Goal: Task Accomplishment & Management: Manage account settings

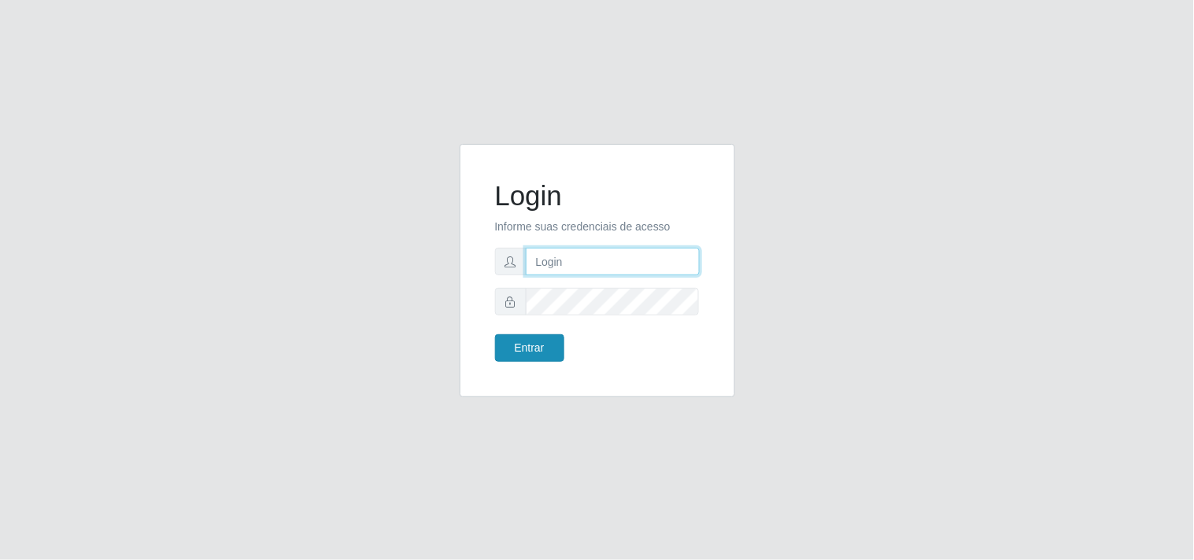
type input "analucia@cestao"
click at [539, 337] on button "Entrar" at bounding box center [529, 349] width 69 height 28
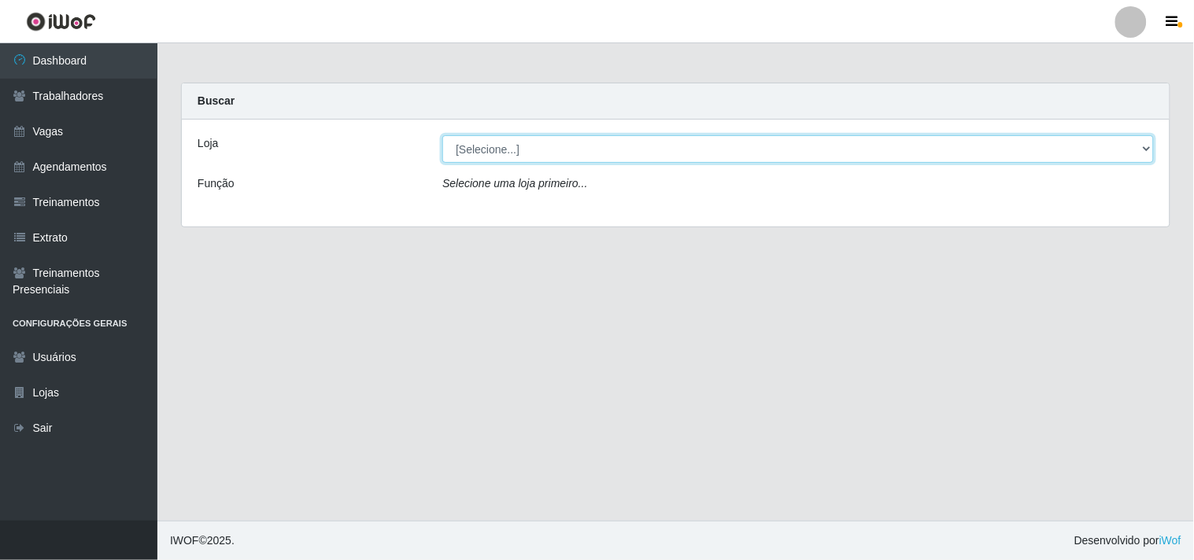
click at [528, 153] on select "[Selecione...] O Cestão - Geisel" at bounding box center [798, 149] width 712 height 28
select select "224"
click at [442, 135] on select "[Selecione...] O Cestão - Geisel" at bounding box center [798, 149] width 712 height 28
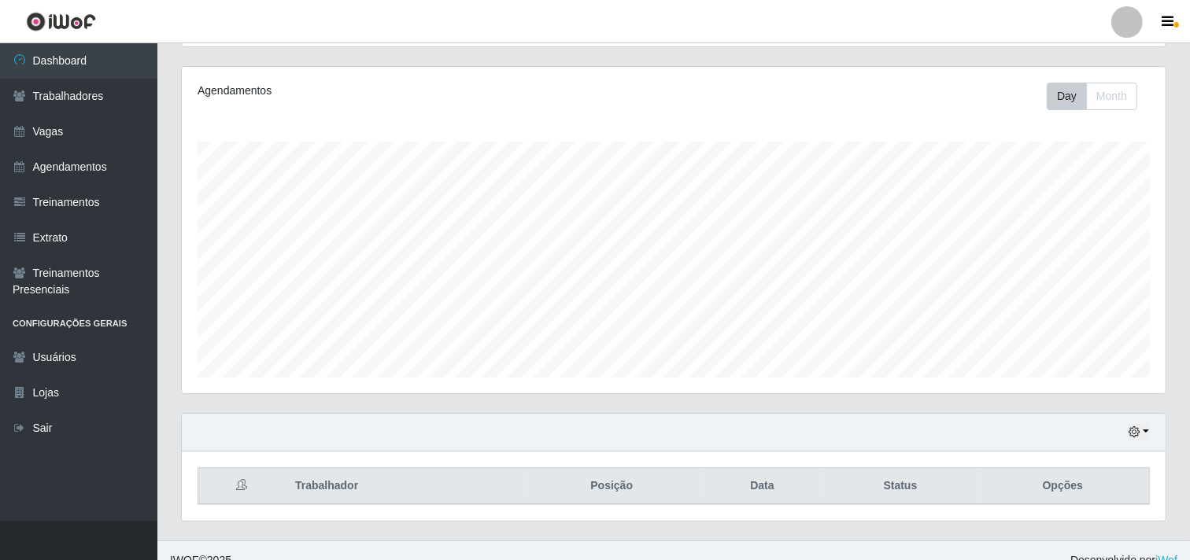
scroll to position [205, 0]
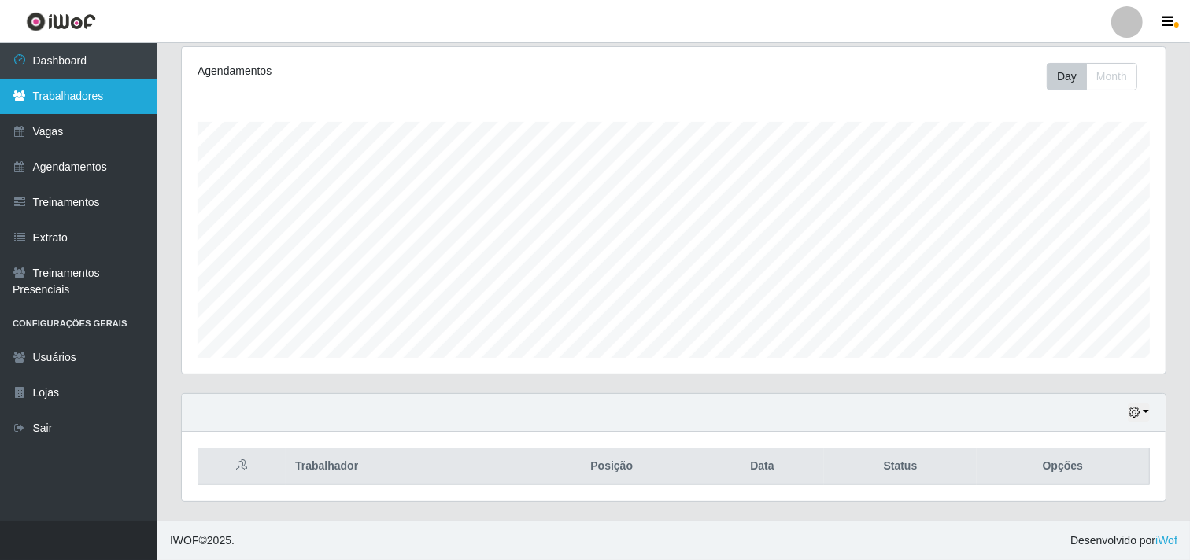
click at [104, 96] on link "Trabalhadores" at bounding box center [78, 96] width 157 height 35
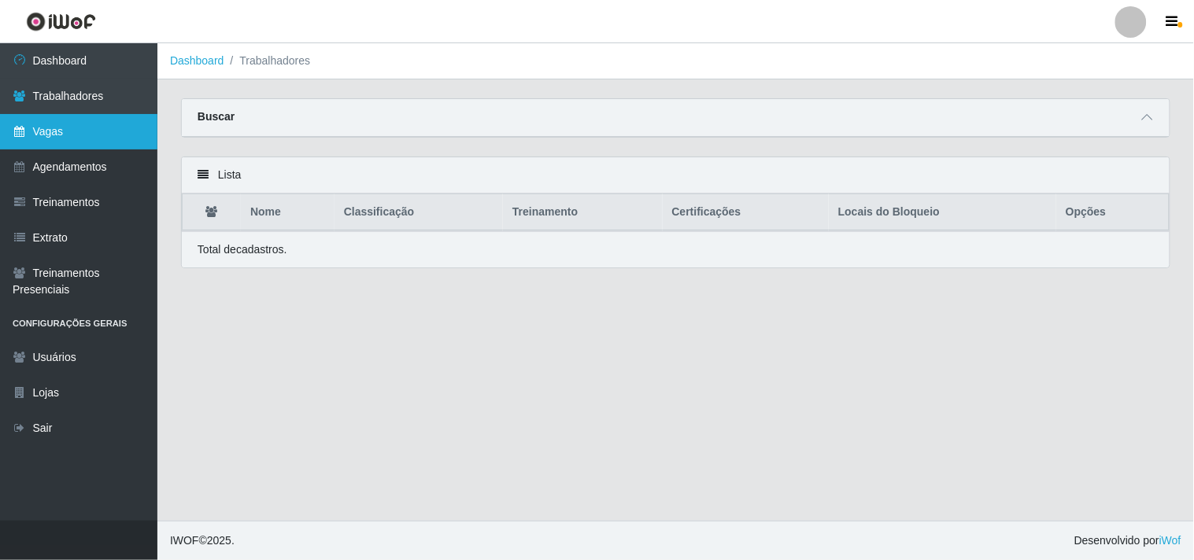
click at [46, 135] on link "Vagas" at bounding box center [78, 131] width 157 height 35
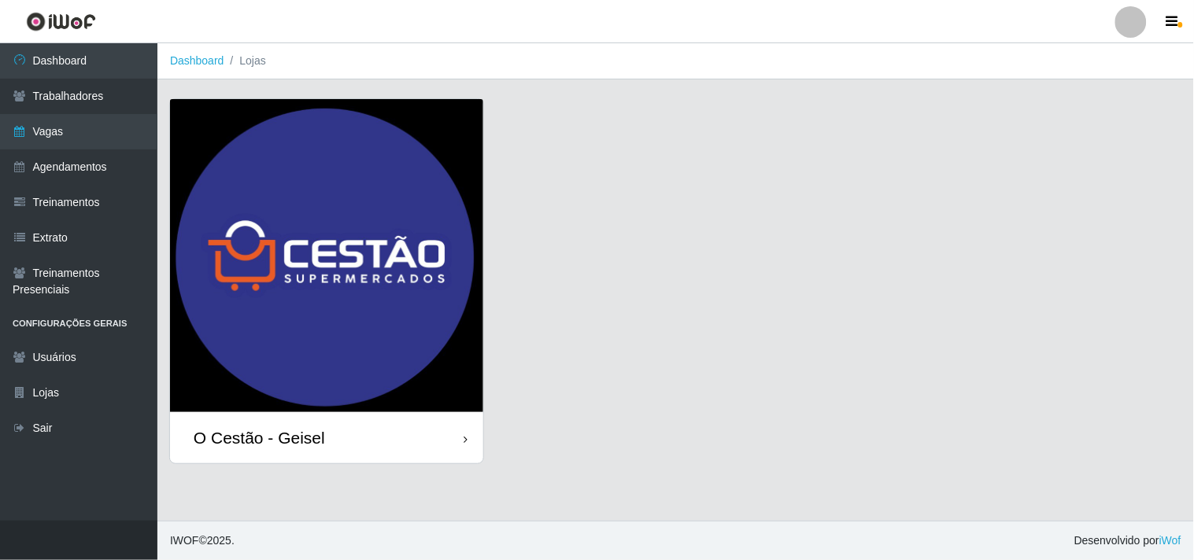
click at [301, 431] on div "O Cestão - Geisel" at bounding box center [259, 438] width 131 height 20
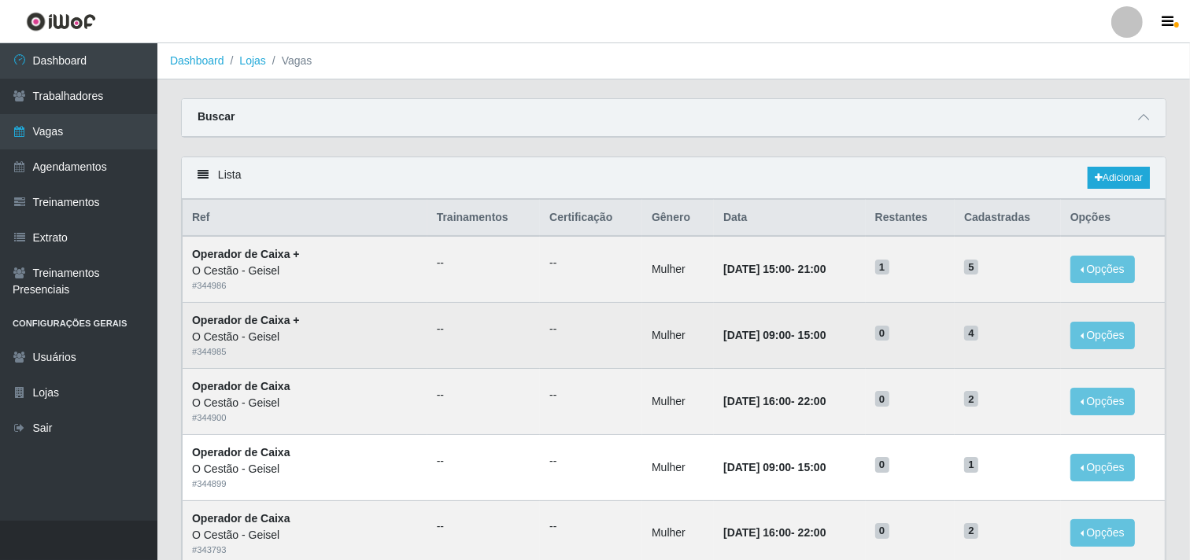
click at [835, 339] on td "14/09/2025, 09:00 - 15:00" at bounding box center [790, 336] width 152 height 66
click at [1084, 329] on button "Opções" at bounding box center [1103, 336] width 65 height 28
click at [811, 348] on td "14/09/2025, 09:00 - 15:00" at bounding box center [790, 336] width 152 height 66
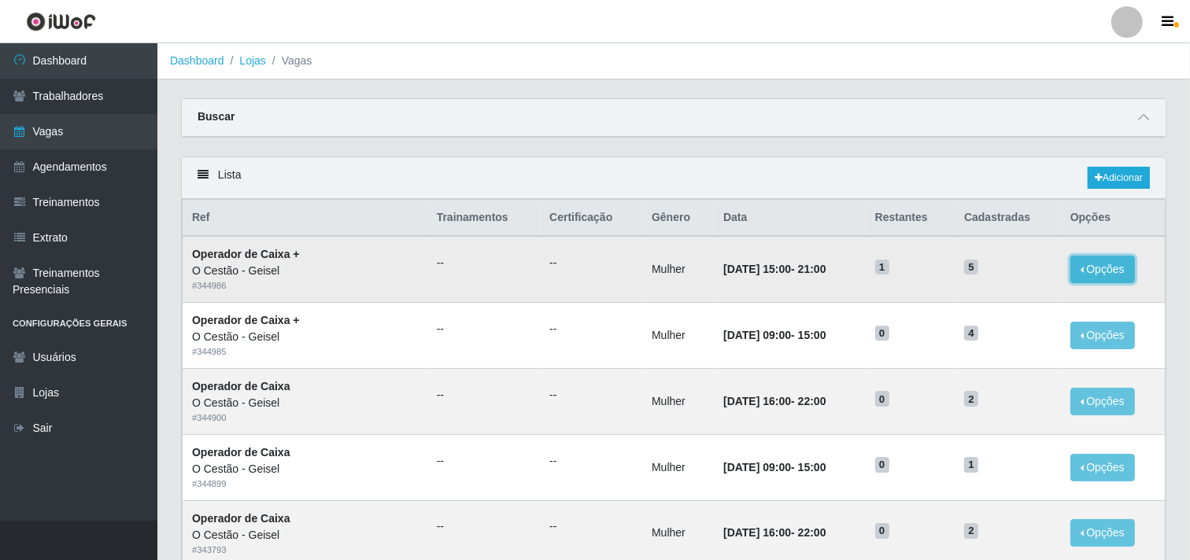
click at [1097, 265] on button "Opções" at bounding box center [1103, 270] width 65 height 28
click at [981, 175] on div "Lista Adicionar" at bounding box center [674, 178] width 984 height 42
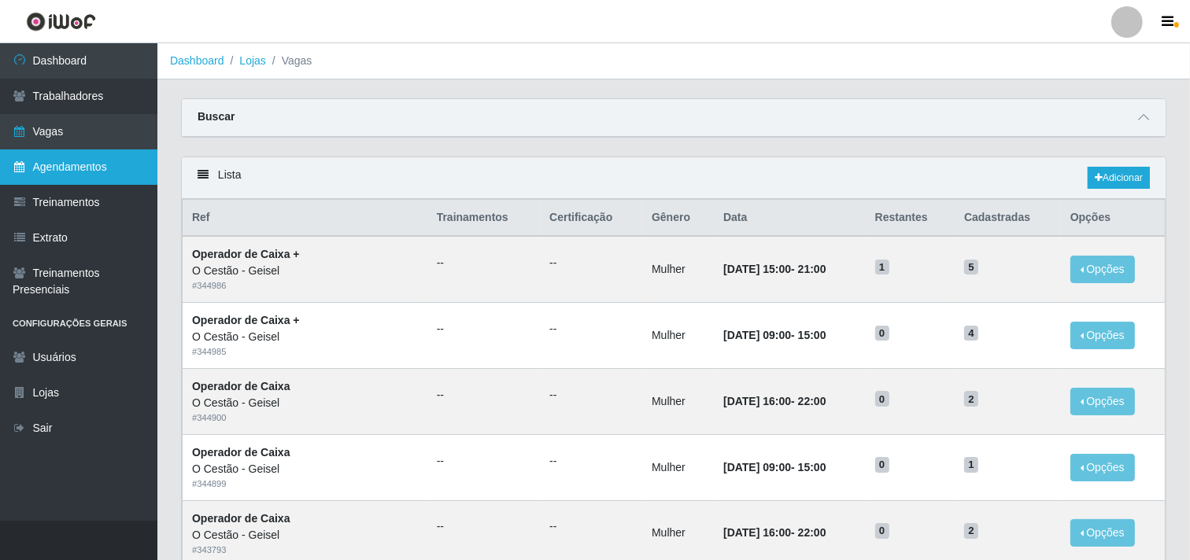
click at [91, 153] on link "Agendamentos" at bounding box center [78, 167] width 157 height 35
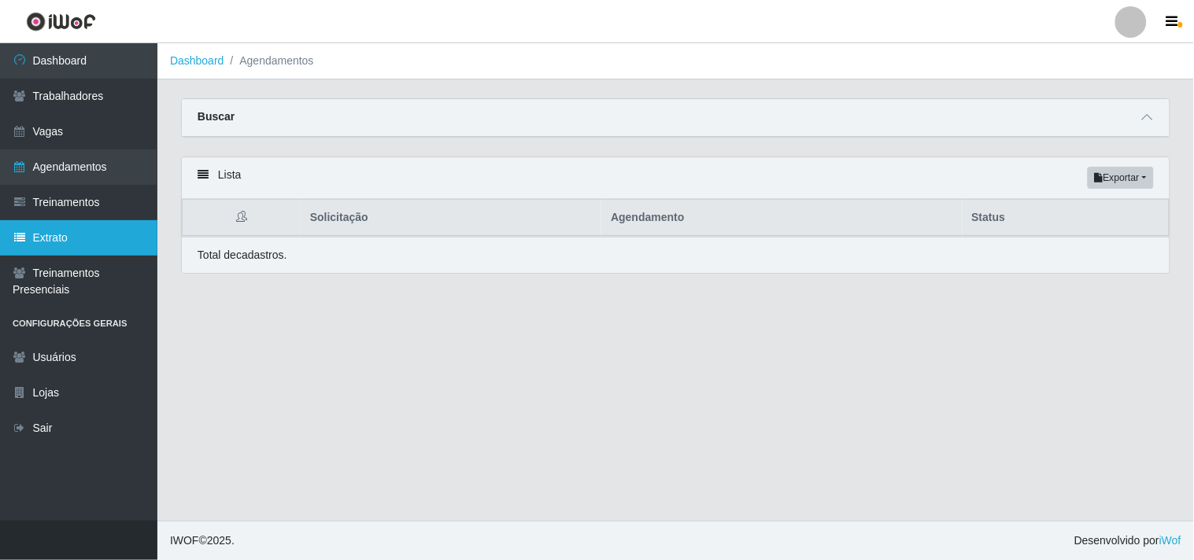
click at [111, 232] on link "Extrato" at bounding box center [78, 237] width 157 height 35
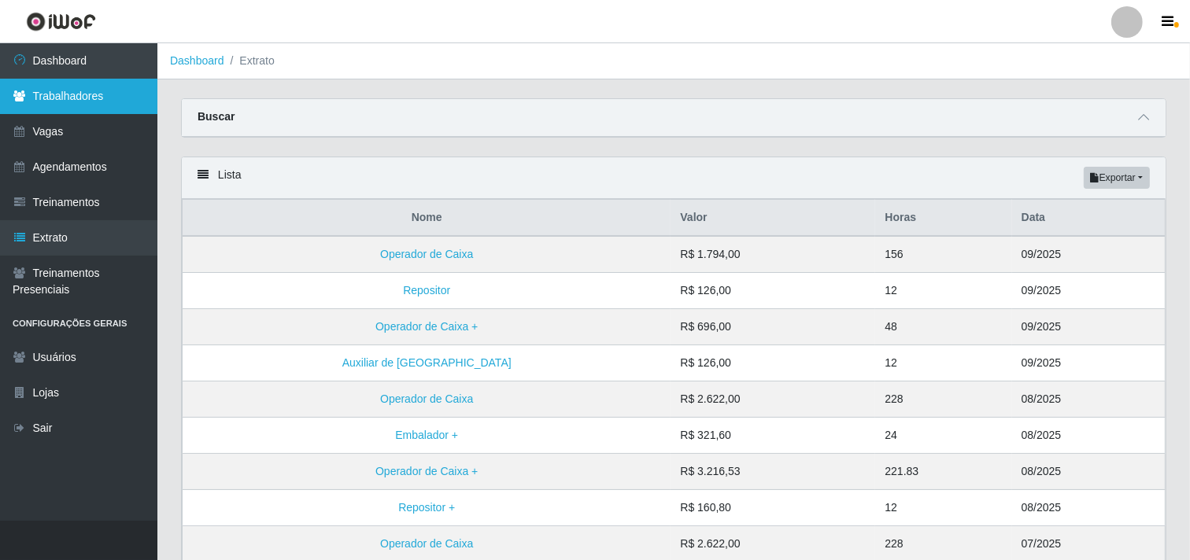
click at [77, 100] on link "Trabalhadores" at bounding box center [78, 96] width 157 height 35
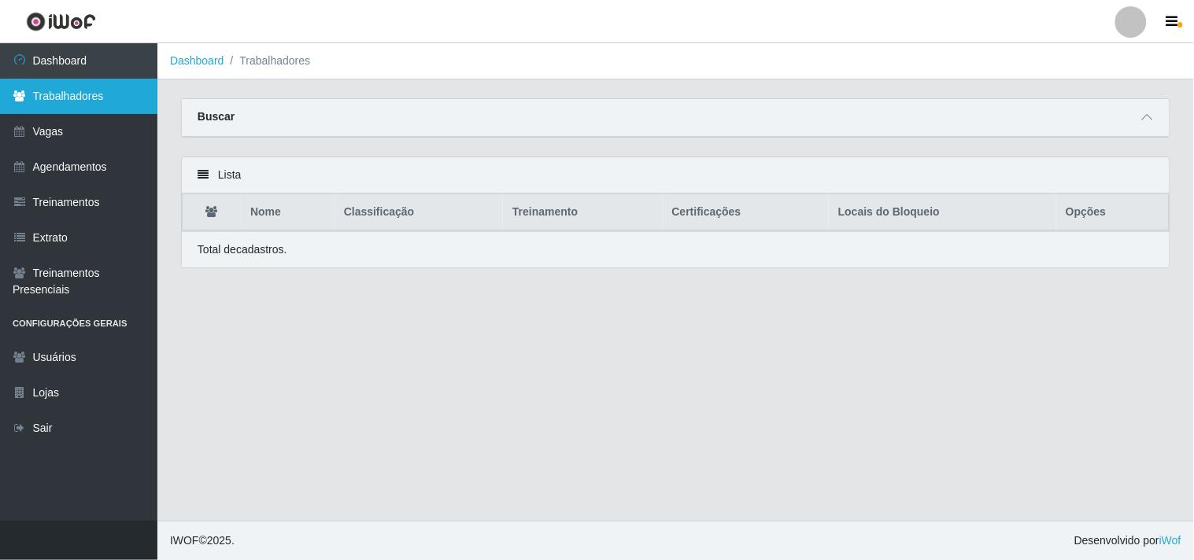
click at [100, 88] on link "Trabalhadores" at bounding box center [78, 96] width 157 height 35
click at [203, 169] on div "Lista" at bounding box center [676, 175] width 988 height 36
click at [1141, 128] on div "Buscar" at bounding box center [676, 118] width 988 height 38
click at [1143, 118] on icon at bounding box center [1147, 117] width 11 height 11
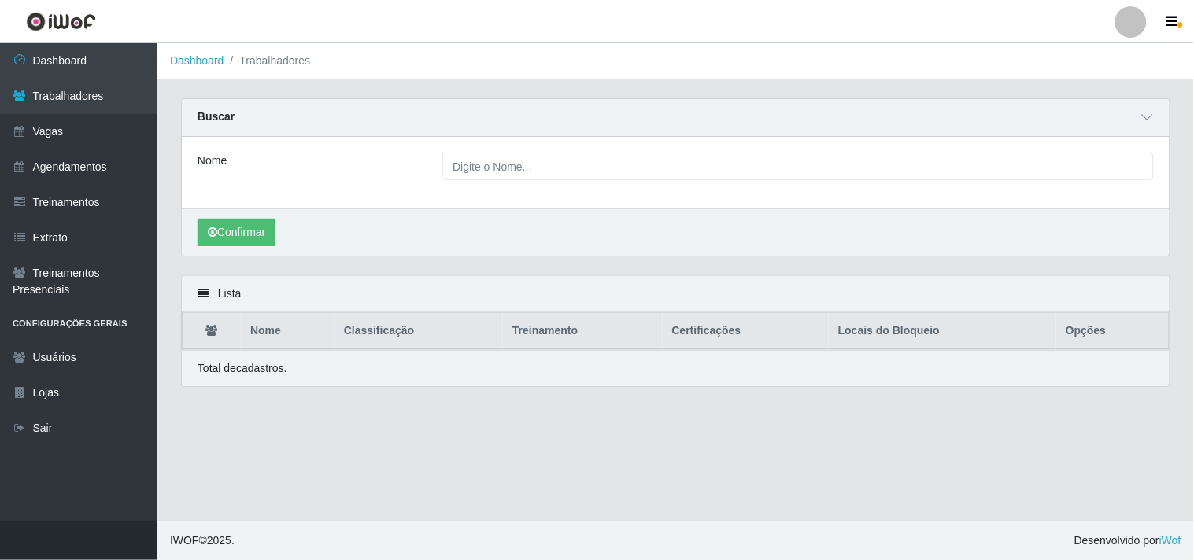
click at [273, 56] on li "Trabalhadores" at bounding box center [267, 61] width 87 height 17
click at [202, 58] on link "Dashboard" at bounding box center [197, 60] width 54 height 13
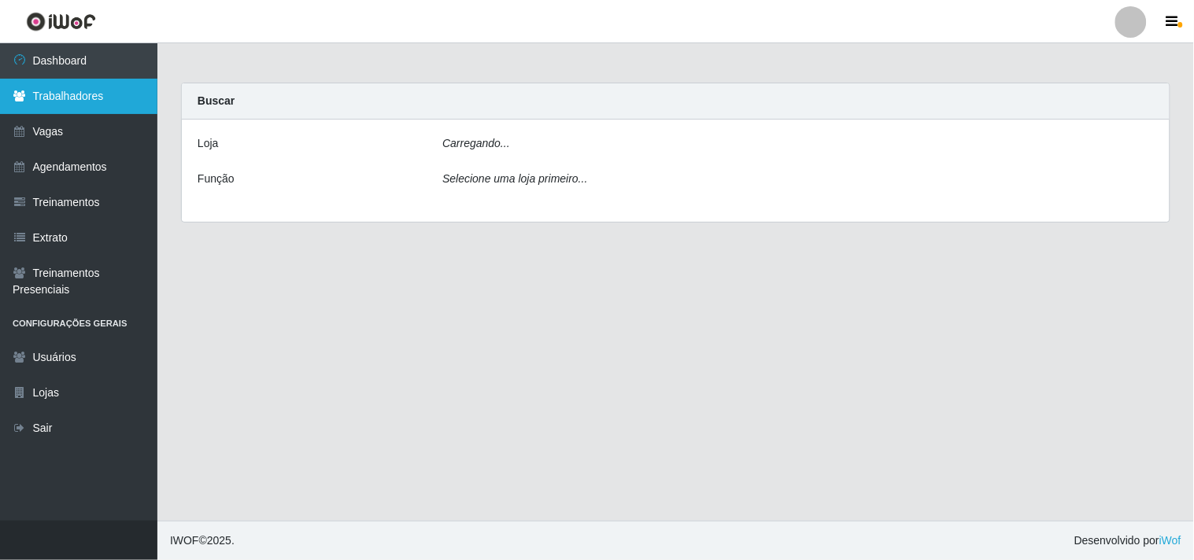
click at [116, 89] on link "Trabalhadores" at bounding box center [78, 96] width 157 height 35
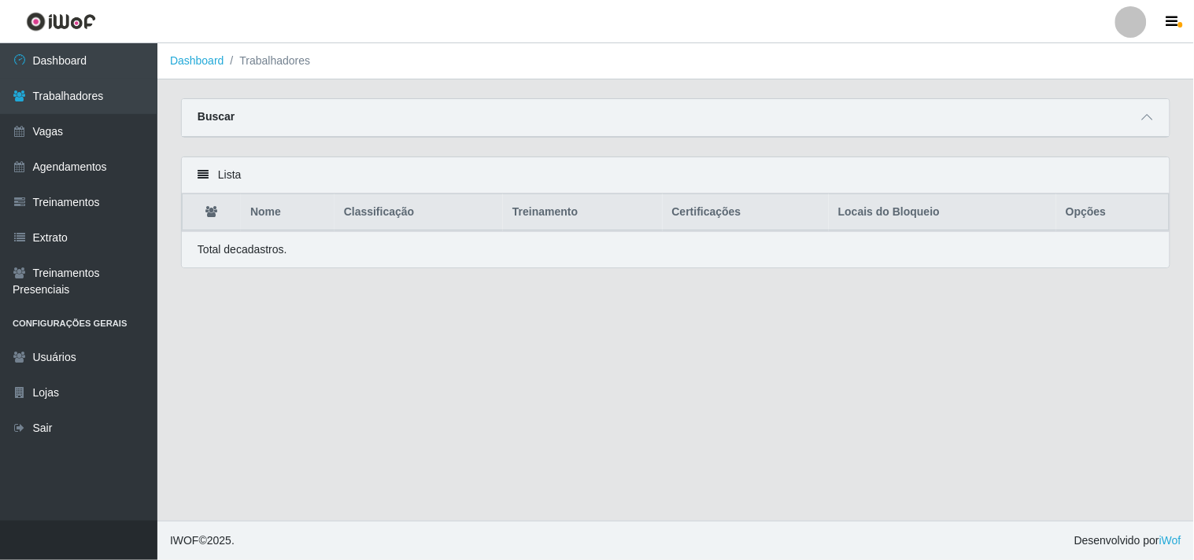
click at [278, 208] on th "Nome" at bounding box center [288, 212] width 94 height 37
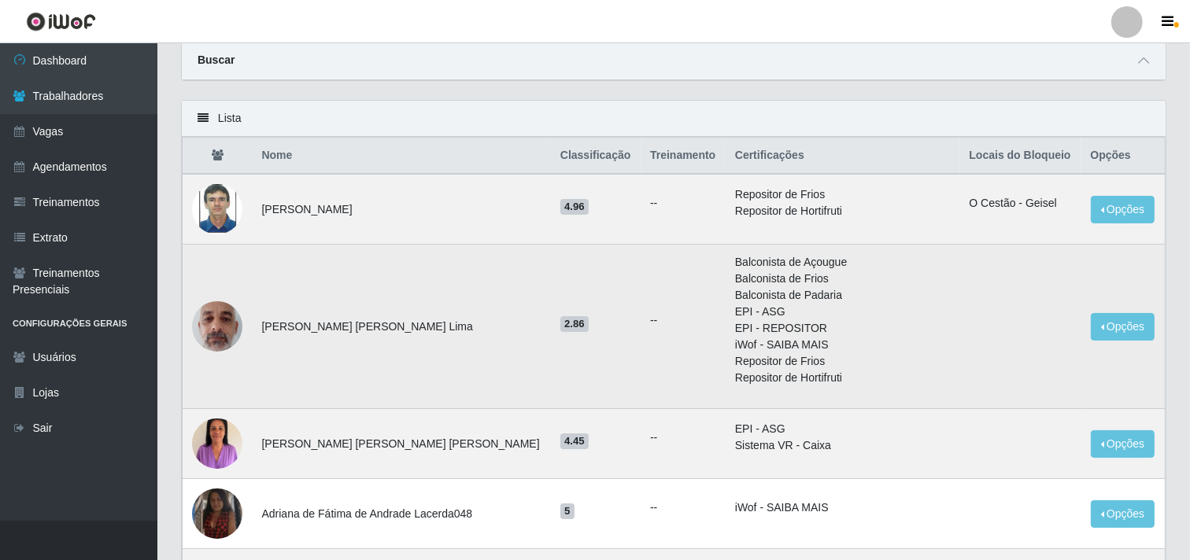
scroll to position [87, 0]
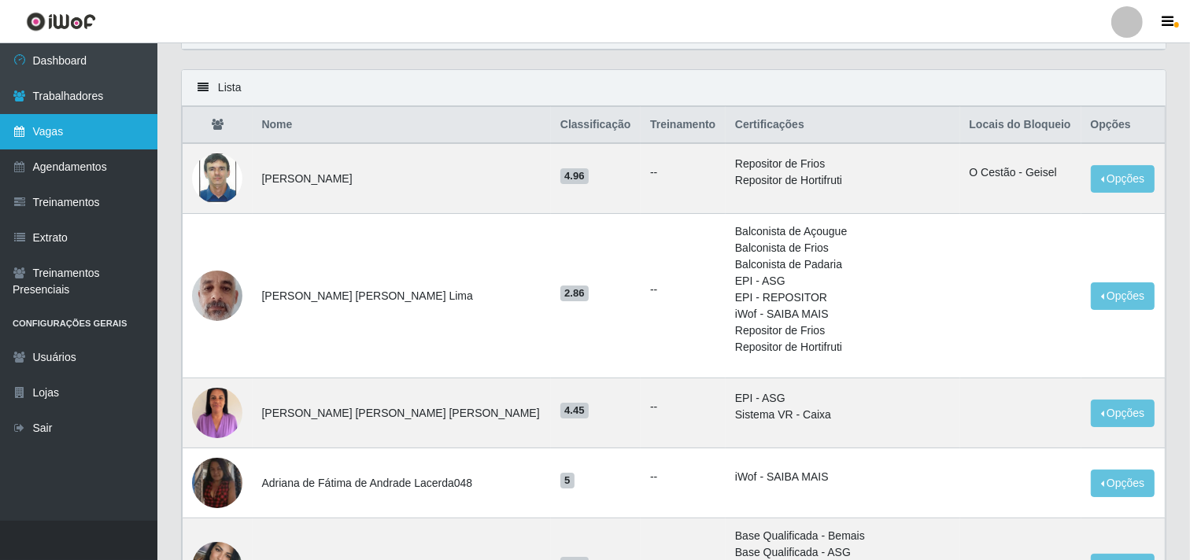
click at [60, 136] on link "Vagas" at bounding box center [78, 131] width 157 height 35
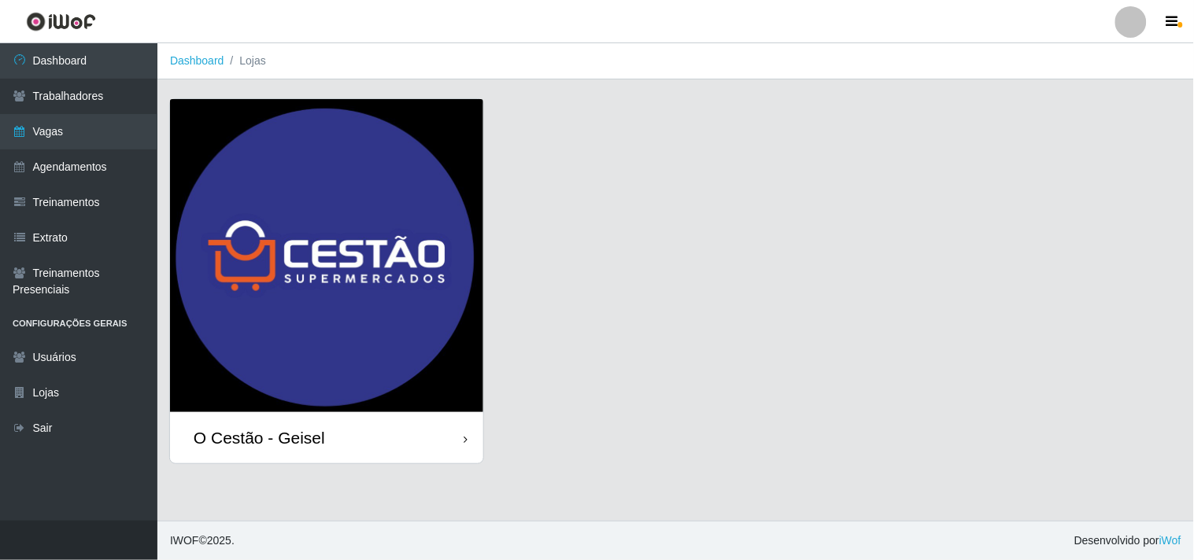
click at [446, 286] on img at bounding box center [326, 255] width 313 height 313
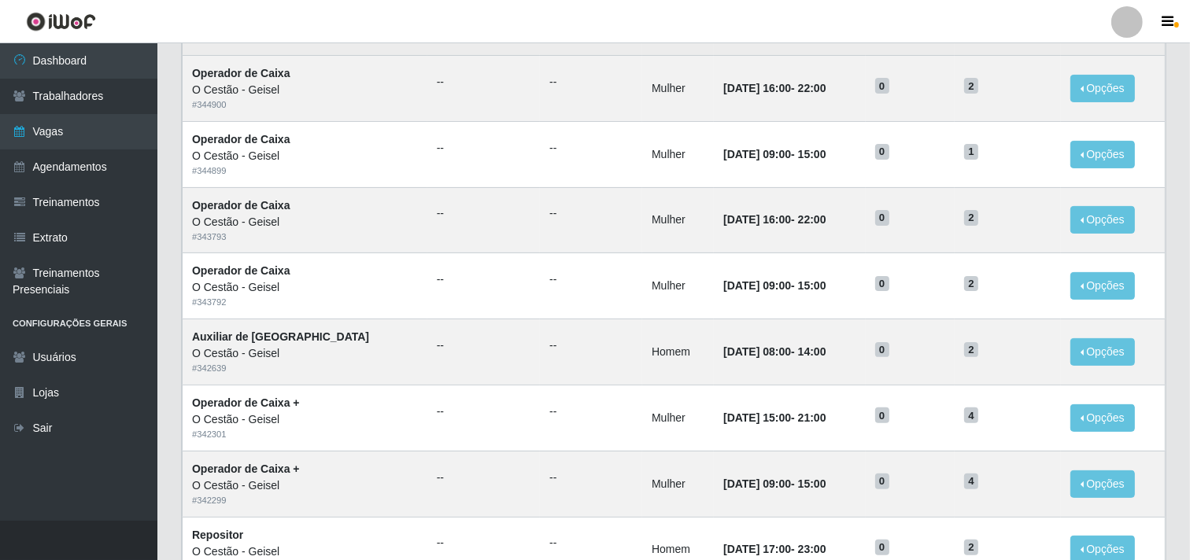
scroll to position [349, 0]
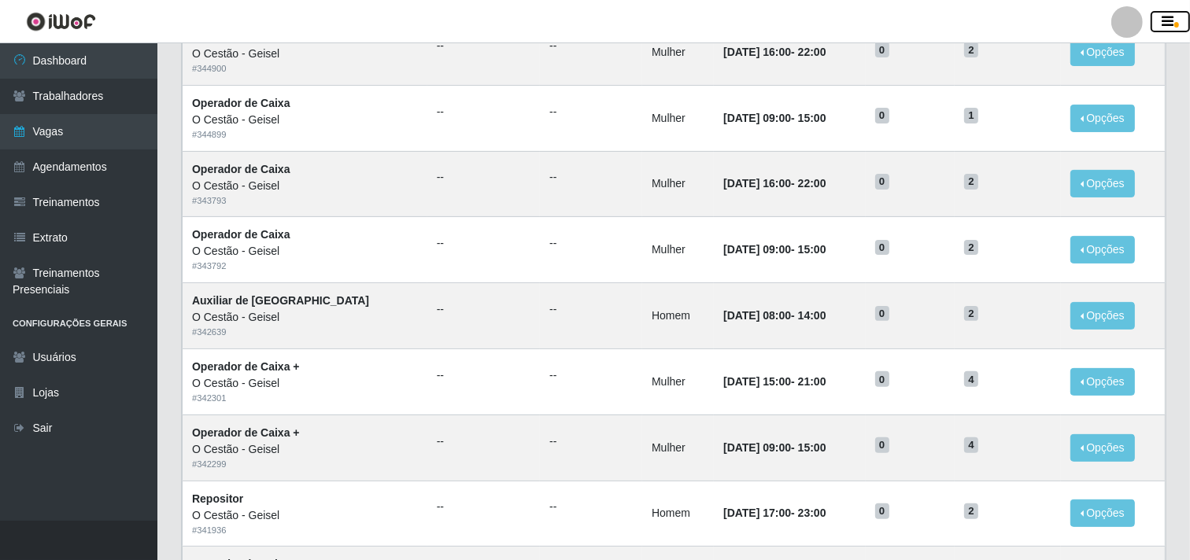
click at [1178, 26] on button "button" at bounding box center [1170, 22] width 39 height 22
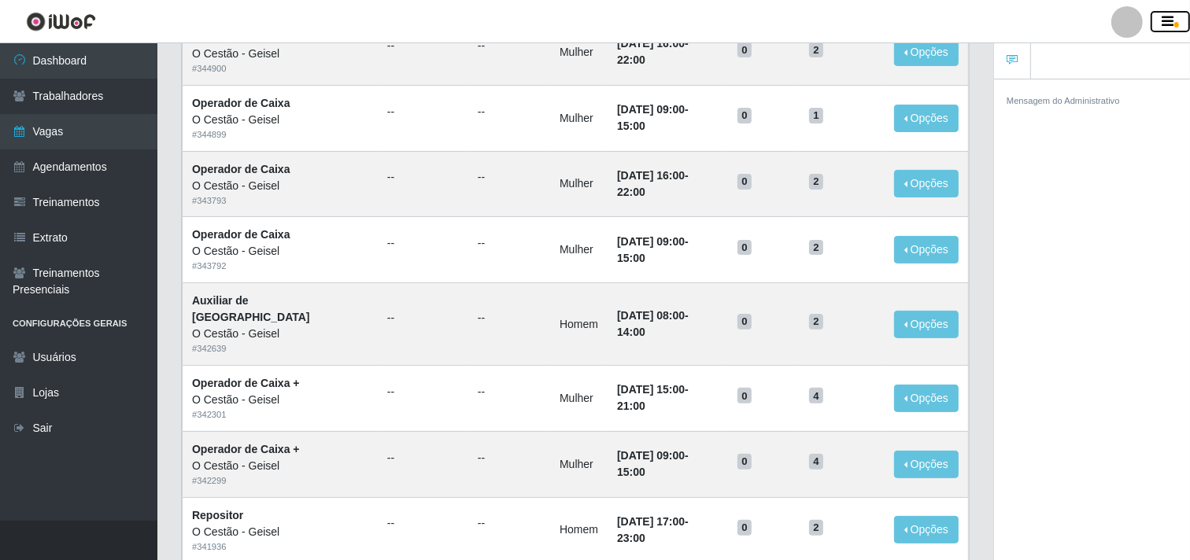
click at [1176, 17] on button "button" at bounding box center [1170, 22] width 39 height 22
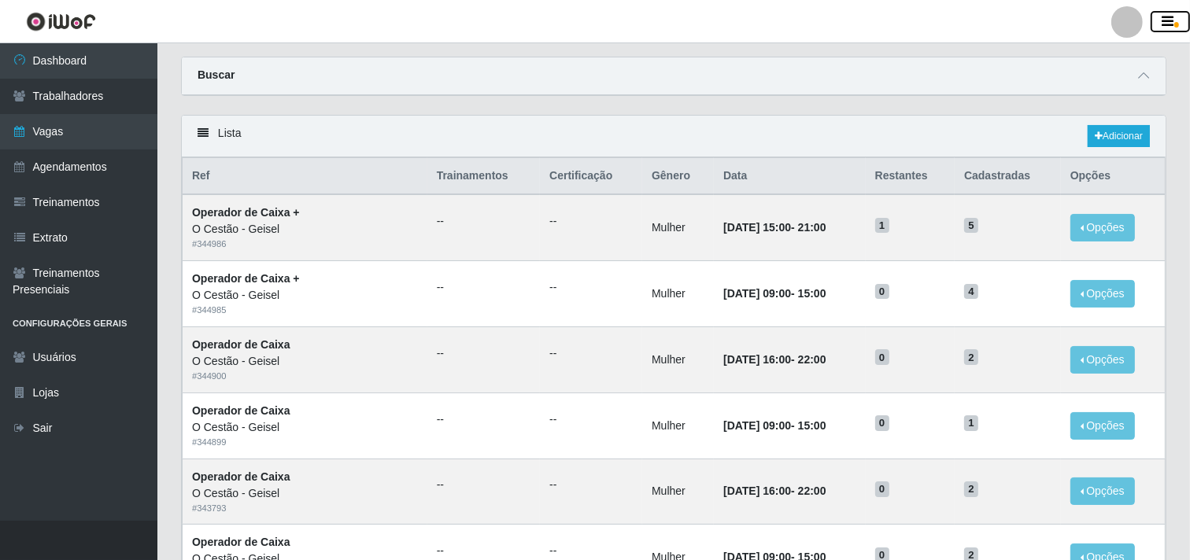
scroll to position [0, 0]
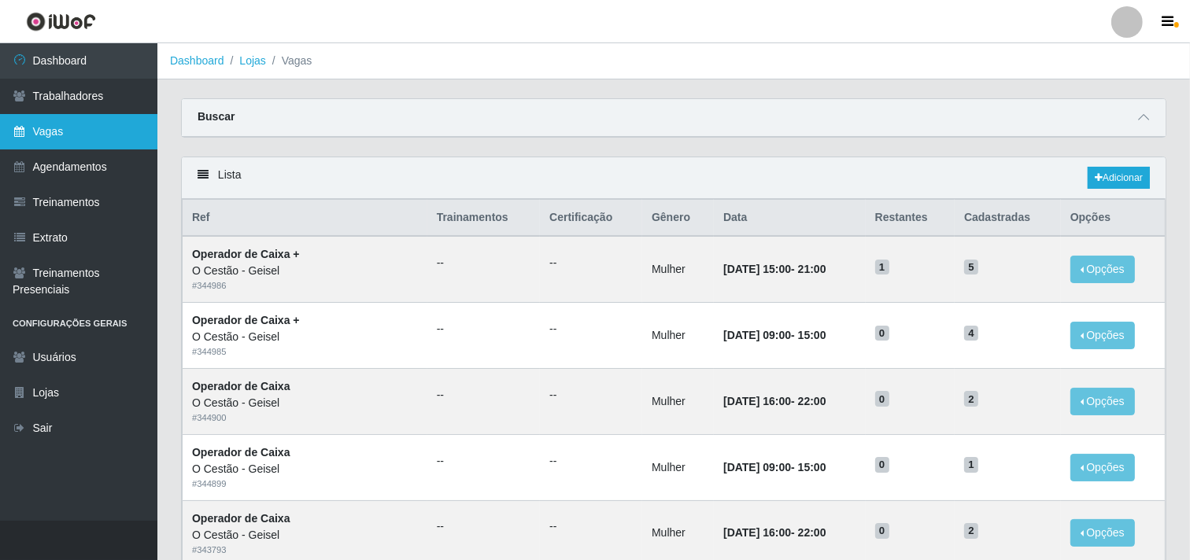
click at [73, 124] on link "Vagas" at bounding box center [78, 131] width 157 height 35
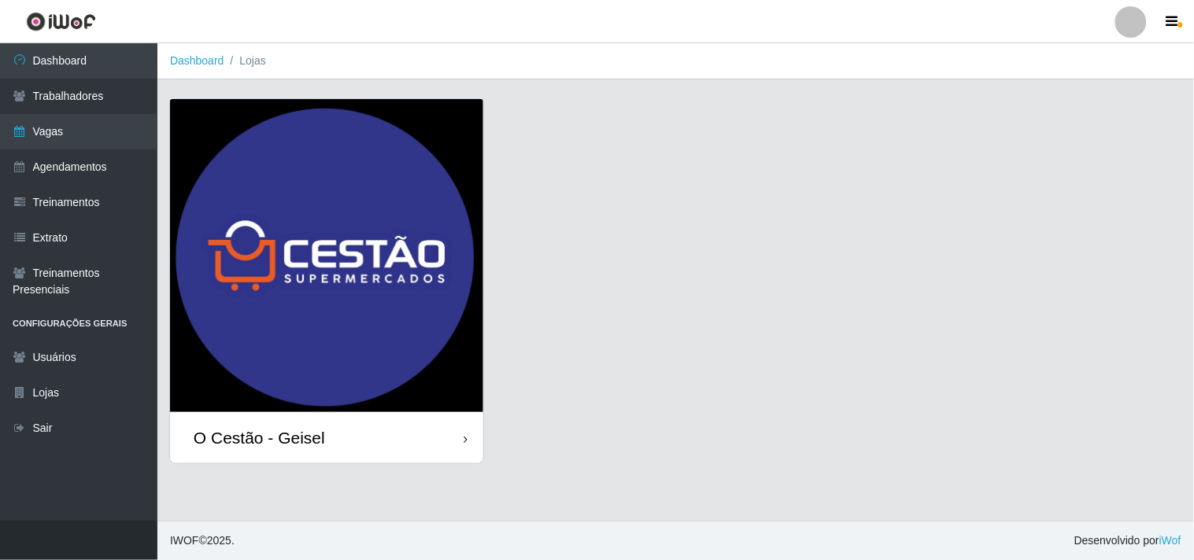
click at [373, 387] on img at bounding box center [326, 255] width 313 height 313
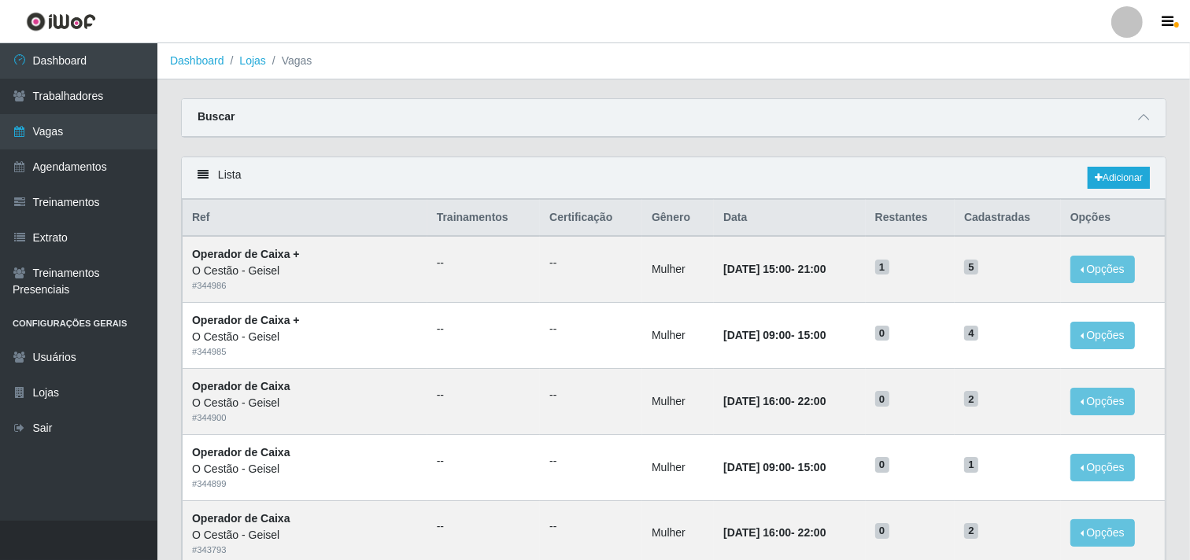
click at [872, 218] on th "Restantes" at bounding box center [910, 218] width 89 height 37
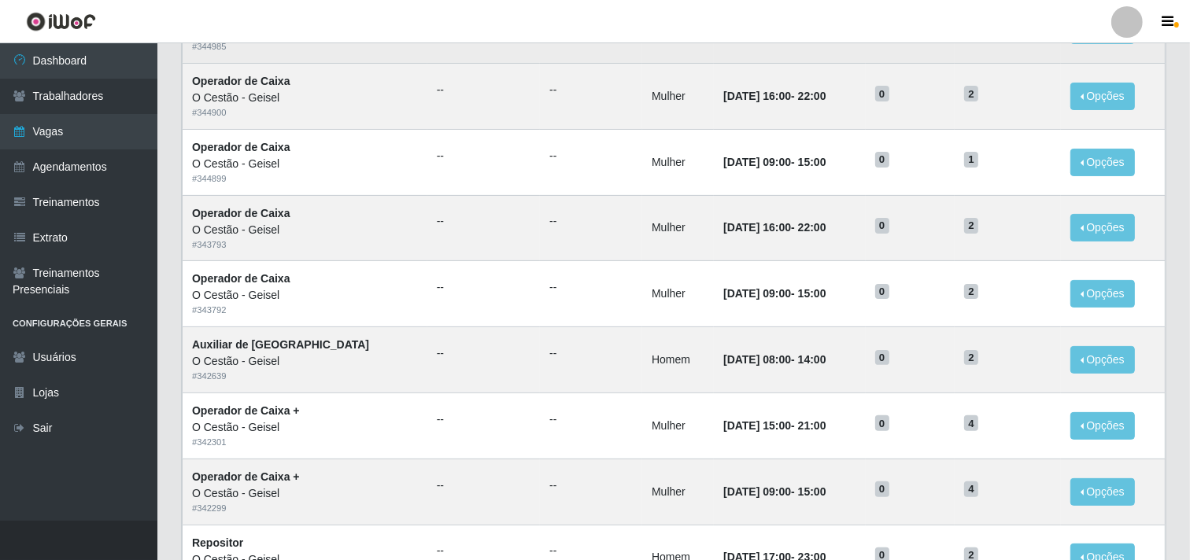
scroll to position [336, 0]
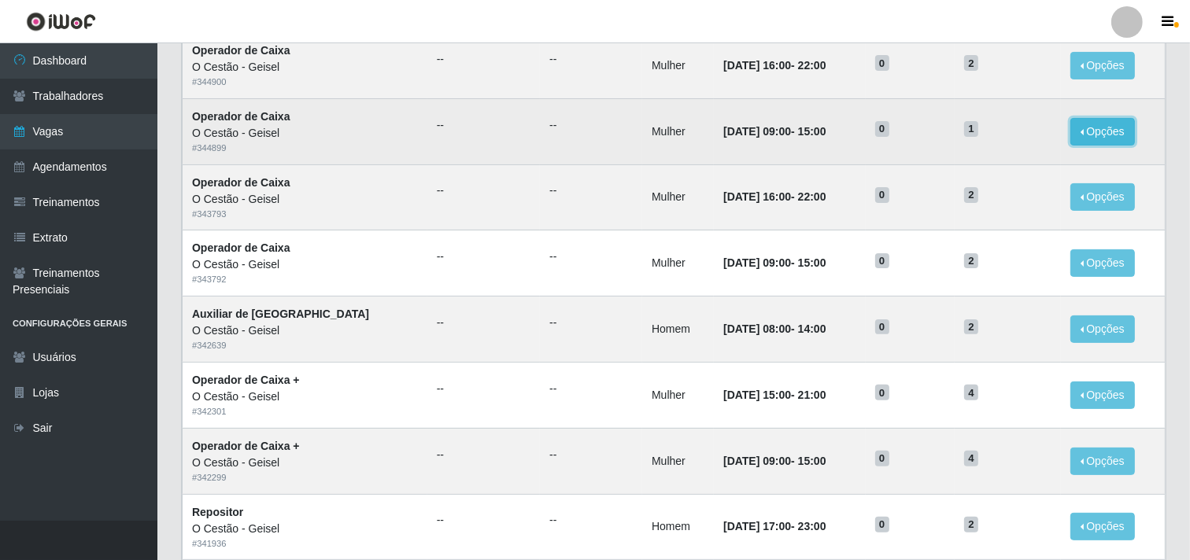
click at [1090, 128] on button "Opções" at bounding box center [1103, 132] width 65 height 28
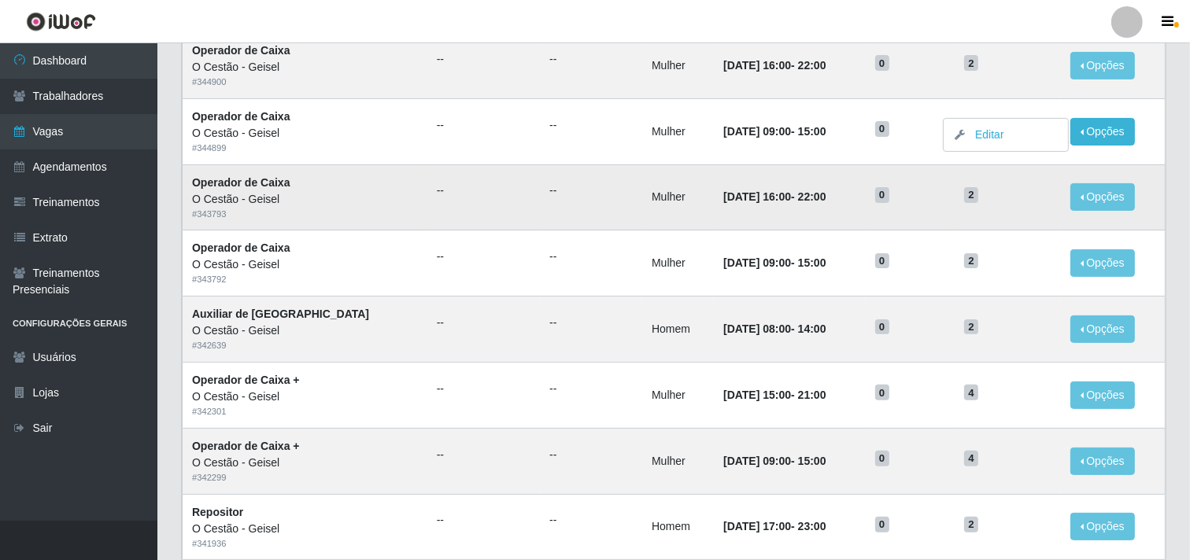
click at [788, 184] on td "[DATE] 16:00 - 22:00" at bounding box center [790, 198] width 152 height 66
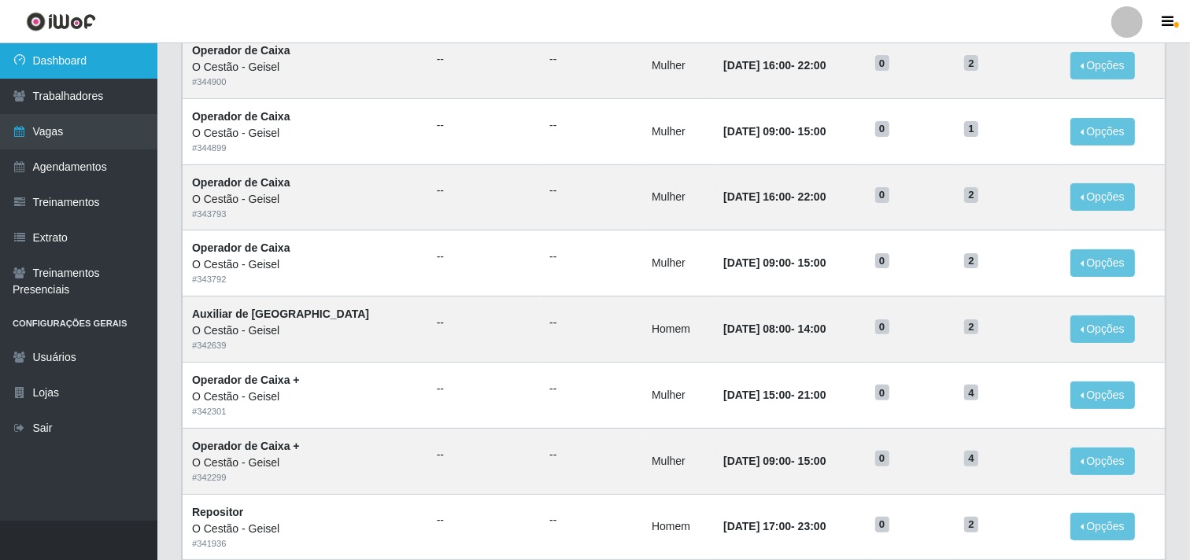
click at [83, 66] on link "Dashboard" at bounding box center [78, 60] width 157 height 35
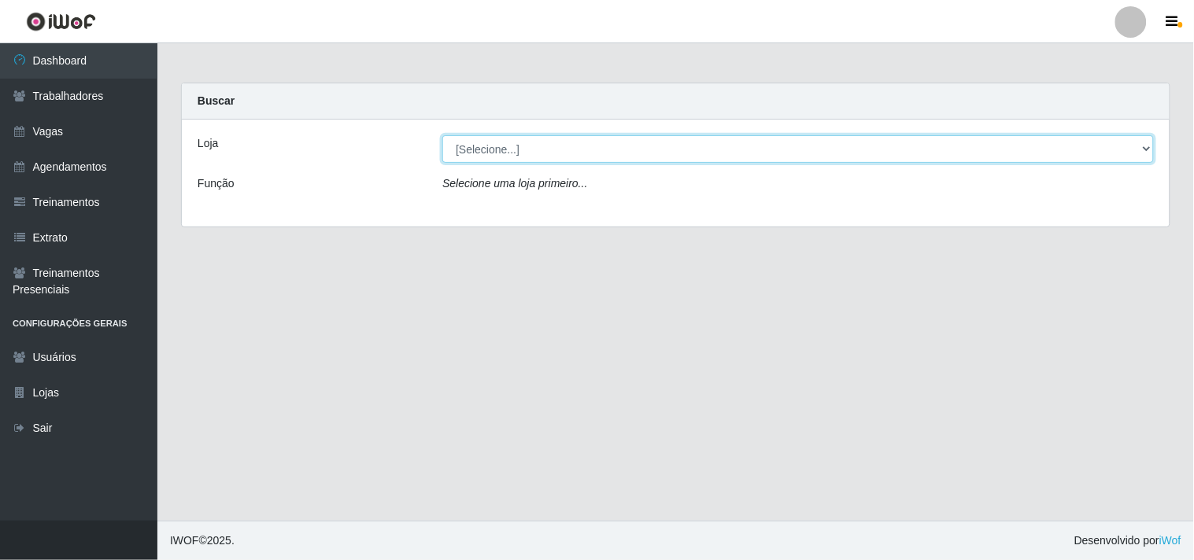
click at [1150, 146] on select "[Selecione...] O Cestão - Geisel" at bounding box center [798, 149] width 712 height 28
select select "224"
click at [442, 135] on select "[Selecione...] O Cestão - Geisel" at bounding box center [798, 149] width 712 height 28
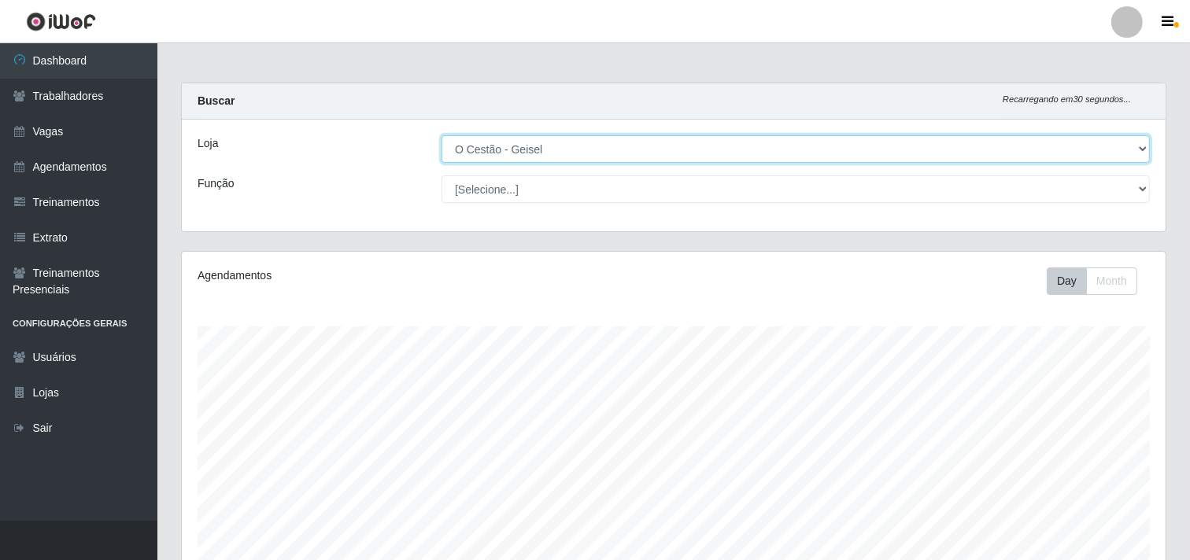
scroll to position [326, 984]
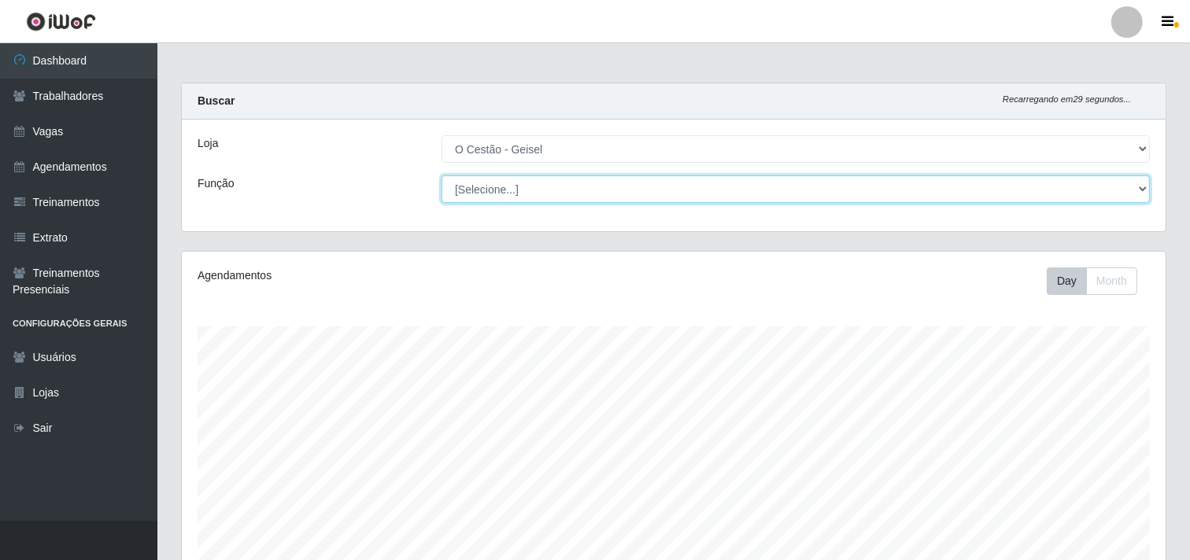
click at [680, 183] on select "[Selecione...] ASG ASG + ASG ++ Auxiliar de Estoque Auxiliar de Estoque + Auxil…" at bounding box center [796, 190] width 708 height 28
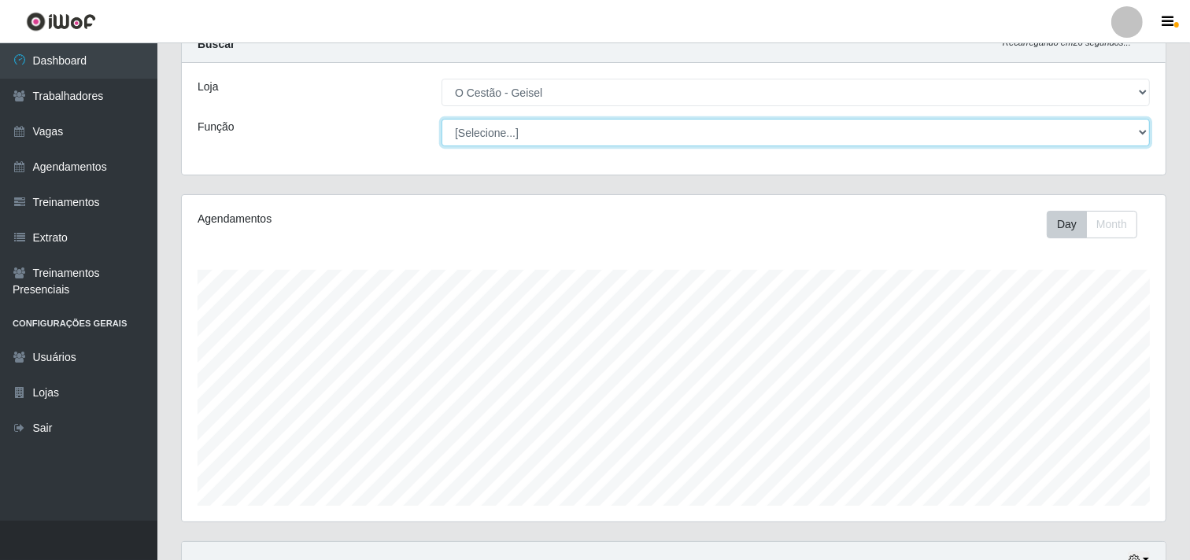
scroll to position [87, 0]
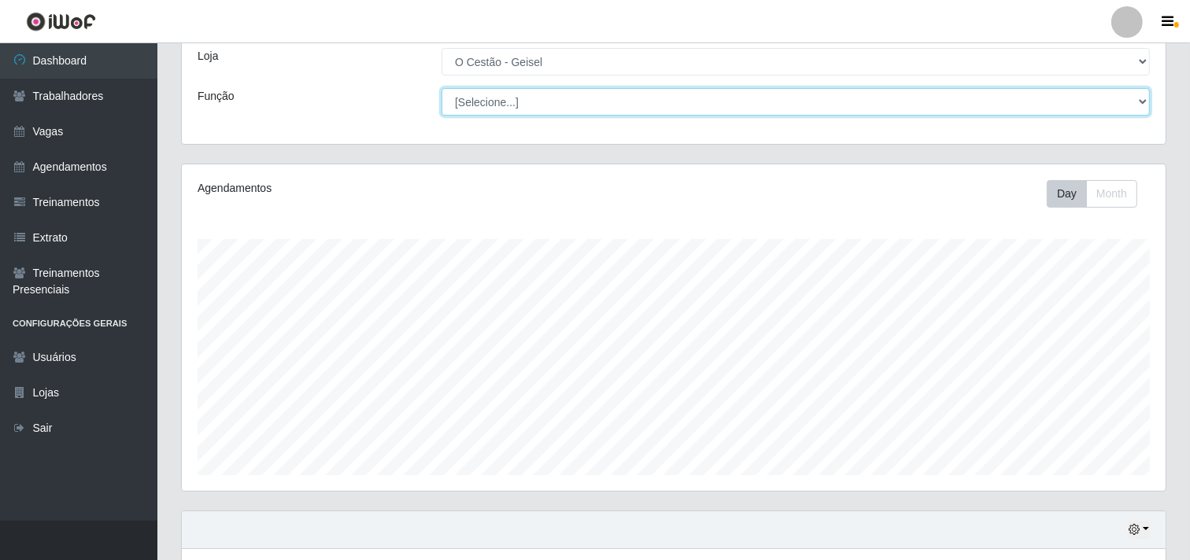
click at [591, 103] on select "[Selecione...] ASG ASG + ASG ++ Auxiliar de Estoque Auxiliar de Estoque + Auxil…" at bounding box center [796, 102] width 708 height 28
select select "22"
click at [442, 88] on select "[Selecione...] ASG ASG + ASG ++ Auxiliar de Estoque Auxiliar de Estoque + Auxil…" at bounding box center [796, 102] width 708 height 28
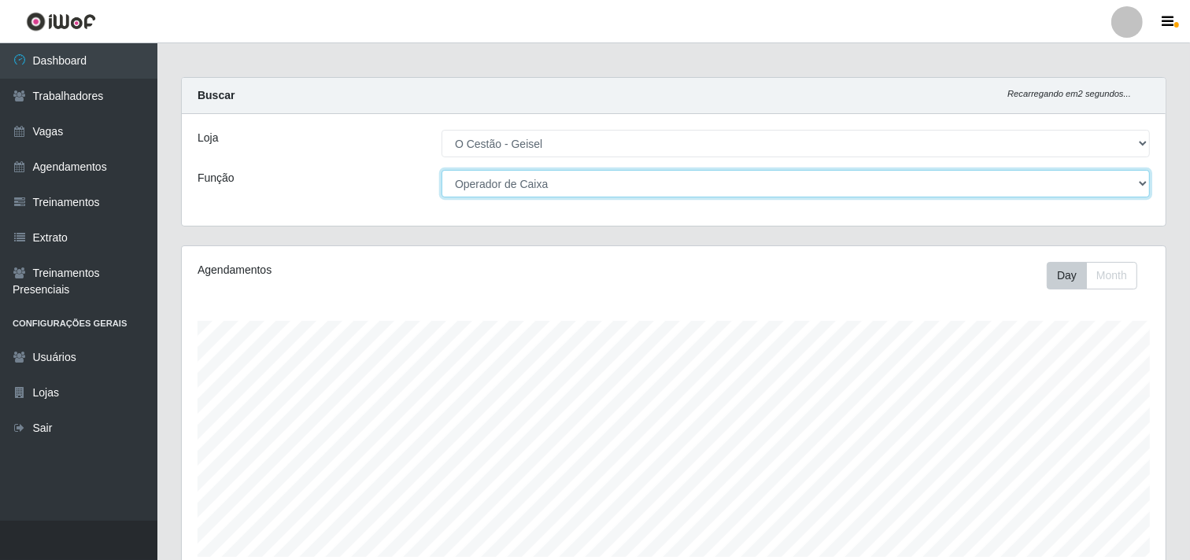
scroll to position [0, 0]
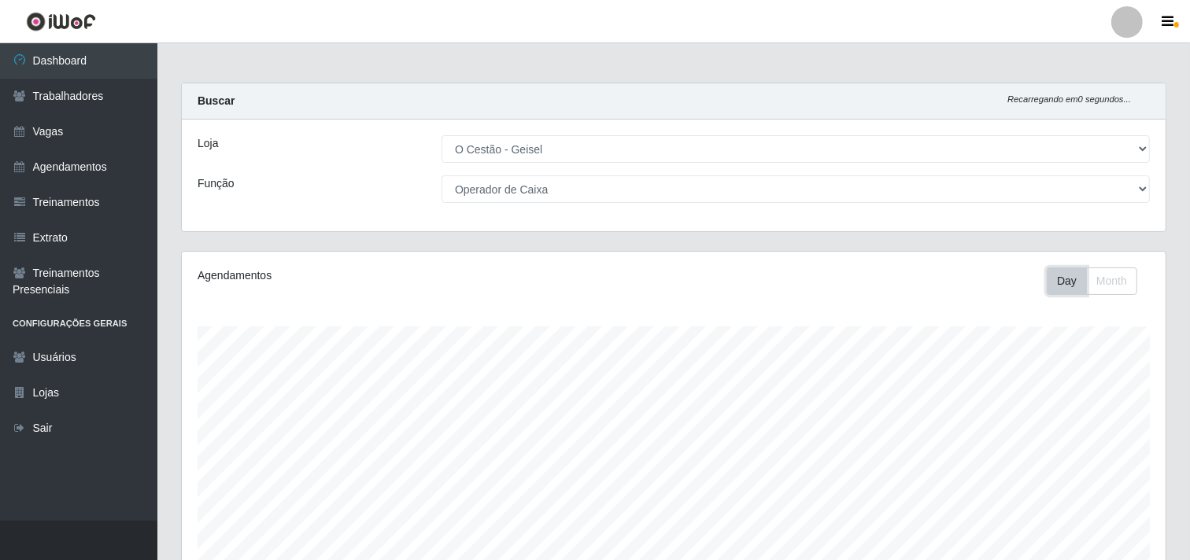
click at [1074, 281] on button "Day" at bounding box center [1067, 282] width 40 height 28
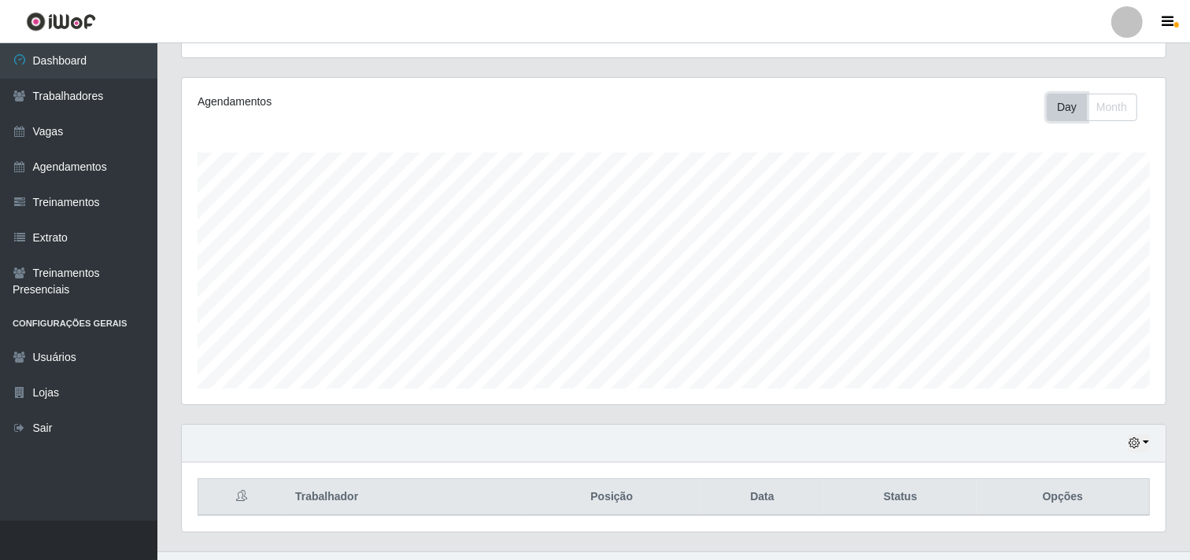
scroll to position [205, 0]
